Goal: Find specific page/section: Find specific page/section

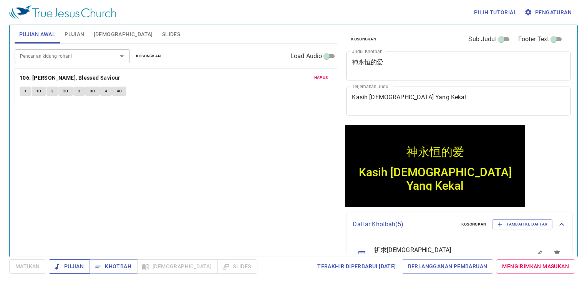
click at [78, 263] on span "Pujian" at bounding box center [69, 266] width 29 height 10
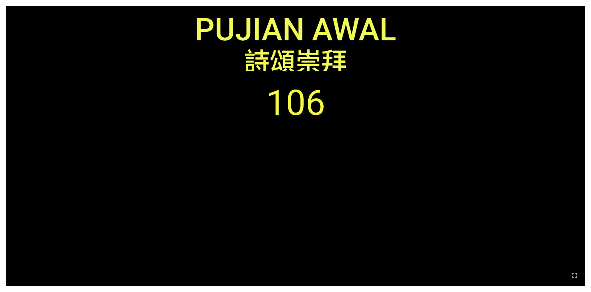
click at [321, 220] on ol "106" at bounding box center [295, 178] width 567 height 192
